Goal: Book appointment/travel/reservation

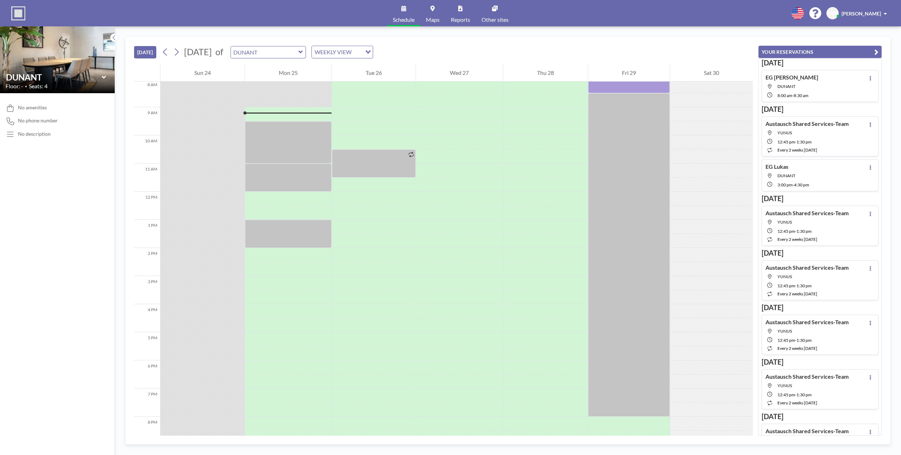
scroll to position [239, 0]
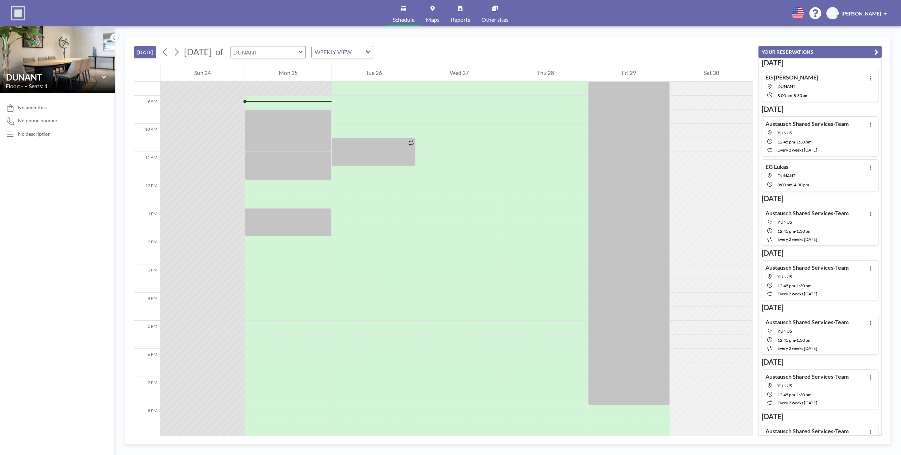
click at [298, 53] on input "text" at bounding box center [265, 52] width 68 height 12
type input "DUNANT"
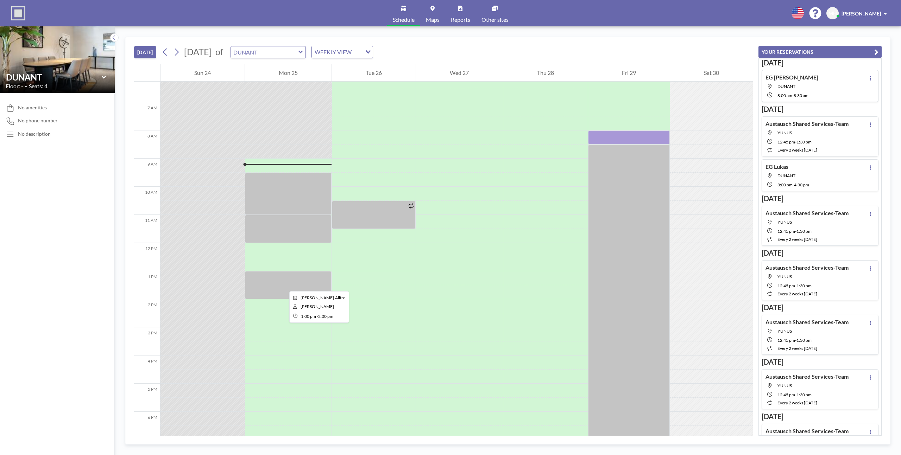
scroll to position [185, 0]
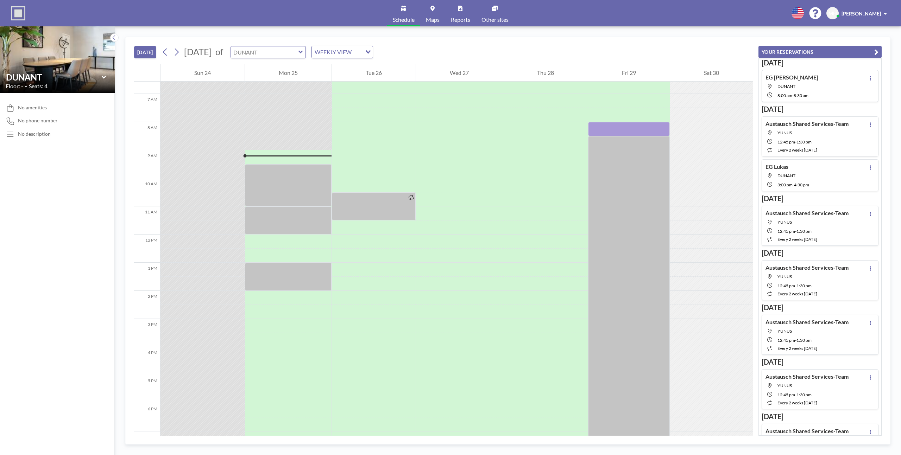
click at [295, 50] on input "text" at bounding box center [265, 52] width 68 height 12
type input "DUNANT"
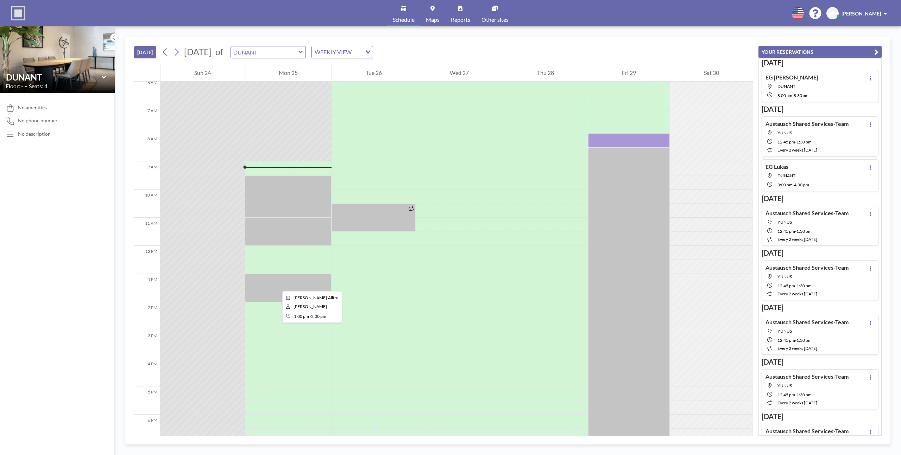
scroll to position [152, 0]
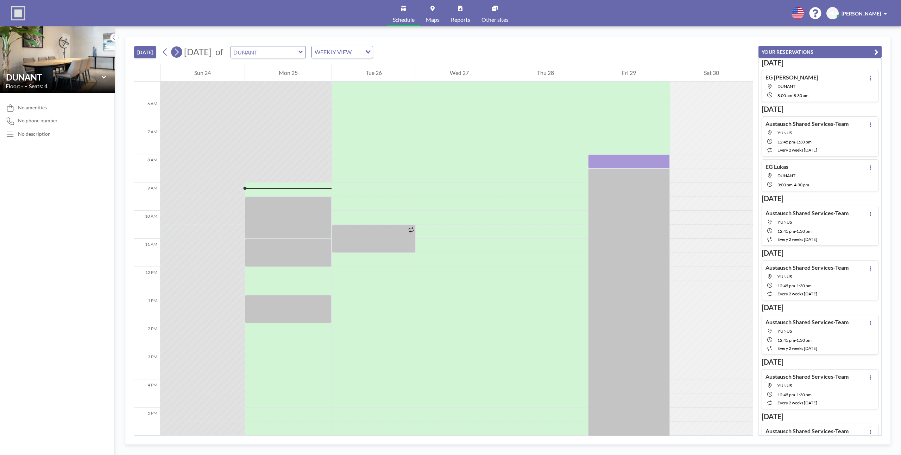
click at [180, 54] on icon at bounding box center [176, 52] width 7 height 11
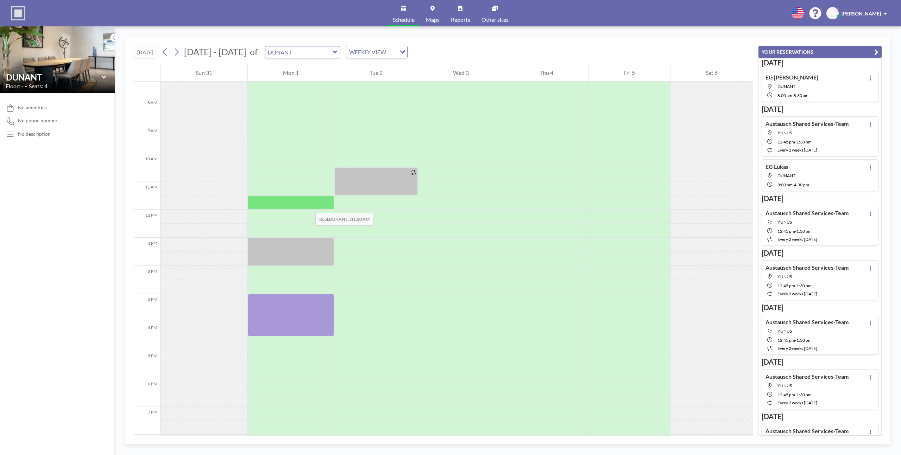
scroll to position [211, 0]
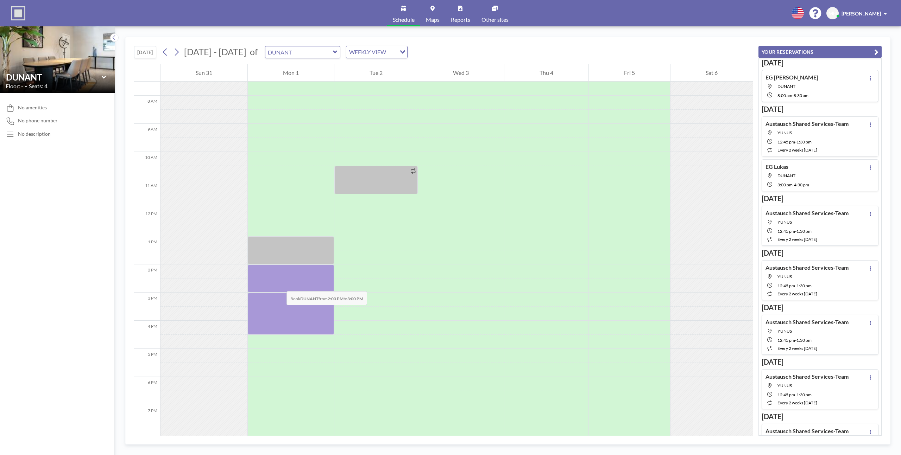
drag, startPoint x: 278, startPoint y: 274, endPoint x: 279, endPoint y: 284, distance: 10.3
click at [279, 284] on div at bounding box center [291, 279] width 86 height 28
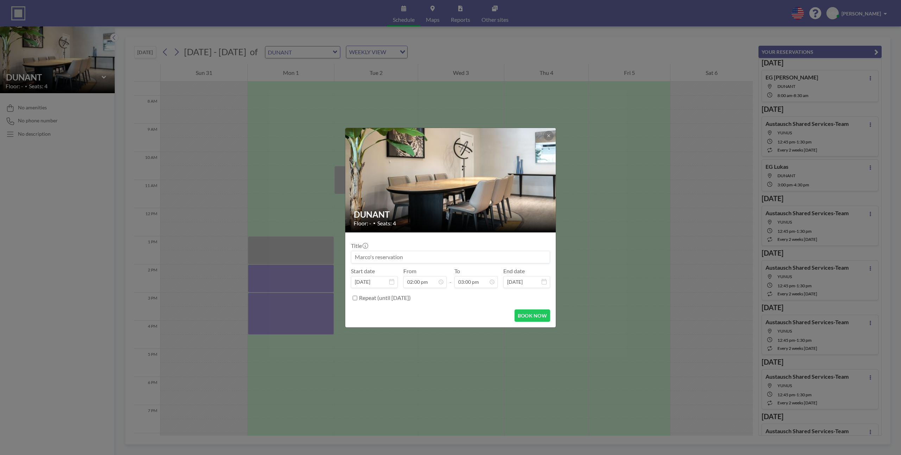
click at [405, 257] on input at bounding box center [450, 257] width 198 height 12
type input "EG Sabina"
click at [527, 318] on button "BOOK NOW" at bounding box center [533, 316] width 36 height 12
